Goal: Transaction & Acquisition: Purchase product/service

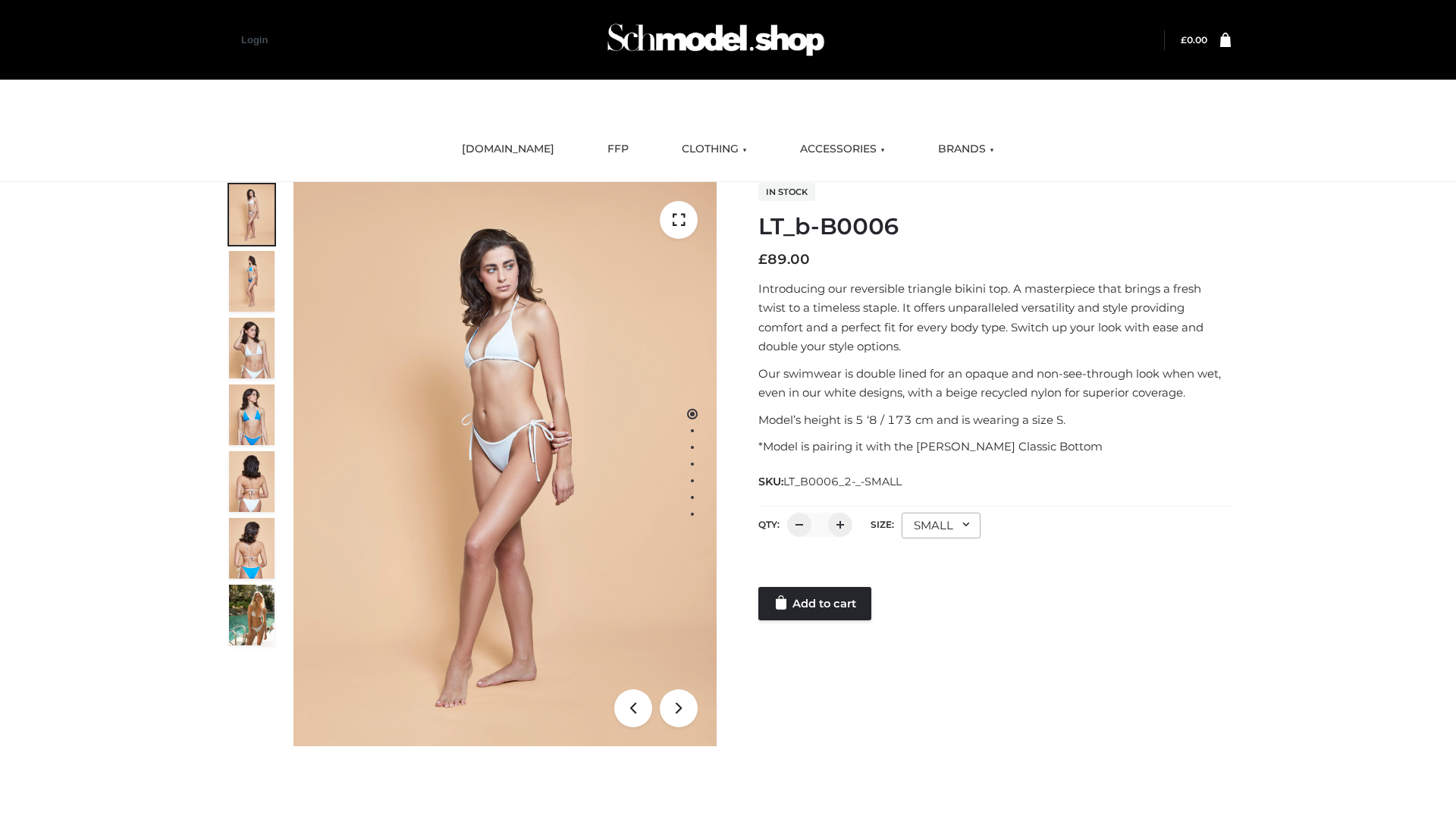
click at [816, 603] on link "Add to cart" at bounding box center [815, 603] width 113 height 34
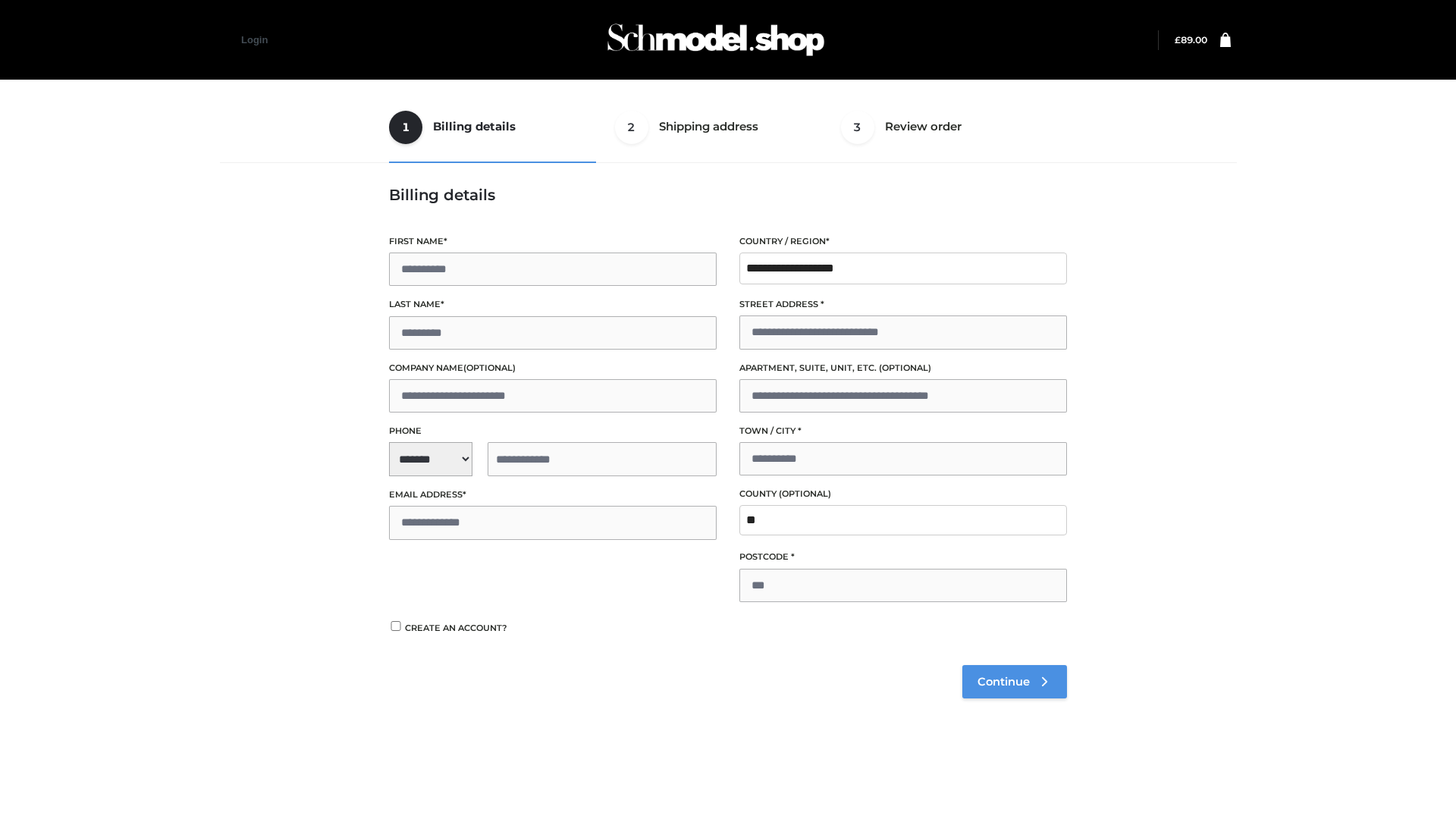
click at [1014, 681] on span "Continue" at bounding box center [1004, 682] width 53 height 14
click at [437, 639] on button "Place order" at bounding box center [437, 640] width 98 height 34
